Goal: Information Seeking & Learning: Learn about a topic

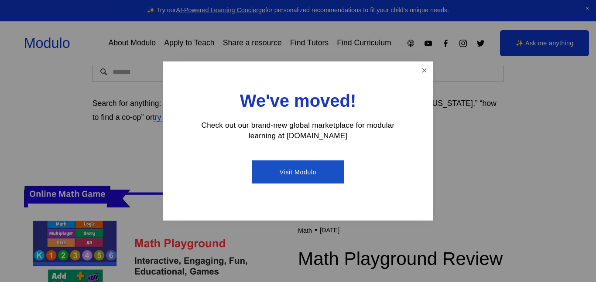
scroll to position [140, 0]
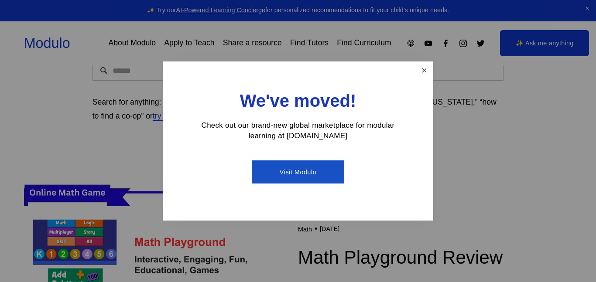
click at [425, 68] on link "Close" at bounding box center [424, 70] width 15 height 15
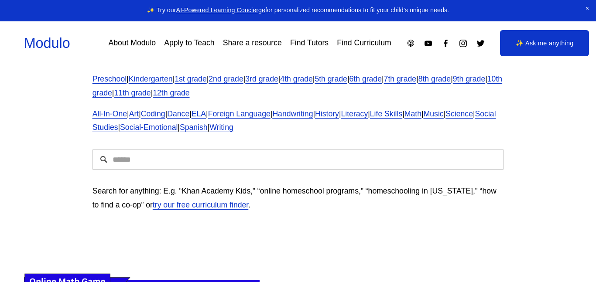
scroll to position [52, 0]
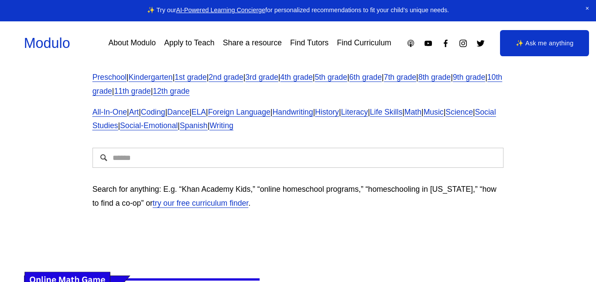
click at [328, 164] on input "Search" at bounding box center [299, 158] width 412 height 20
type input "**********"
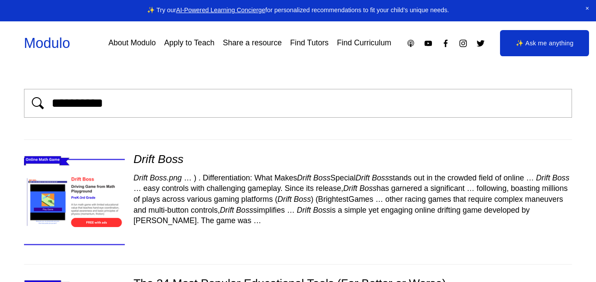
click at [338, 241] on div "Drift Boss Drift Boss.png … ) . Differentiation: What Makes Drift Boss Special …" at bounding box center [298, 202] width 549 height 124
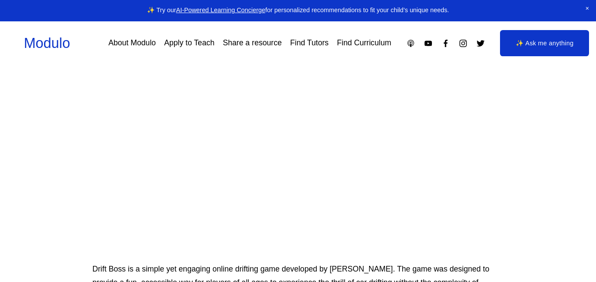
scroll to position [122, 0]
